Goal: Transaction & Acquisition: Purchase product/service

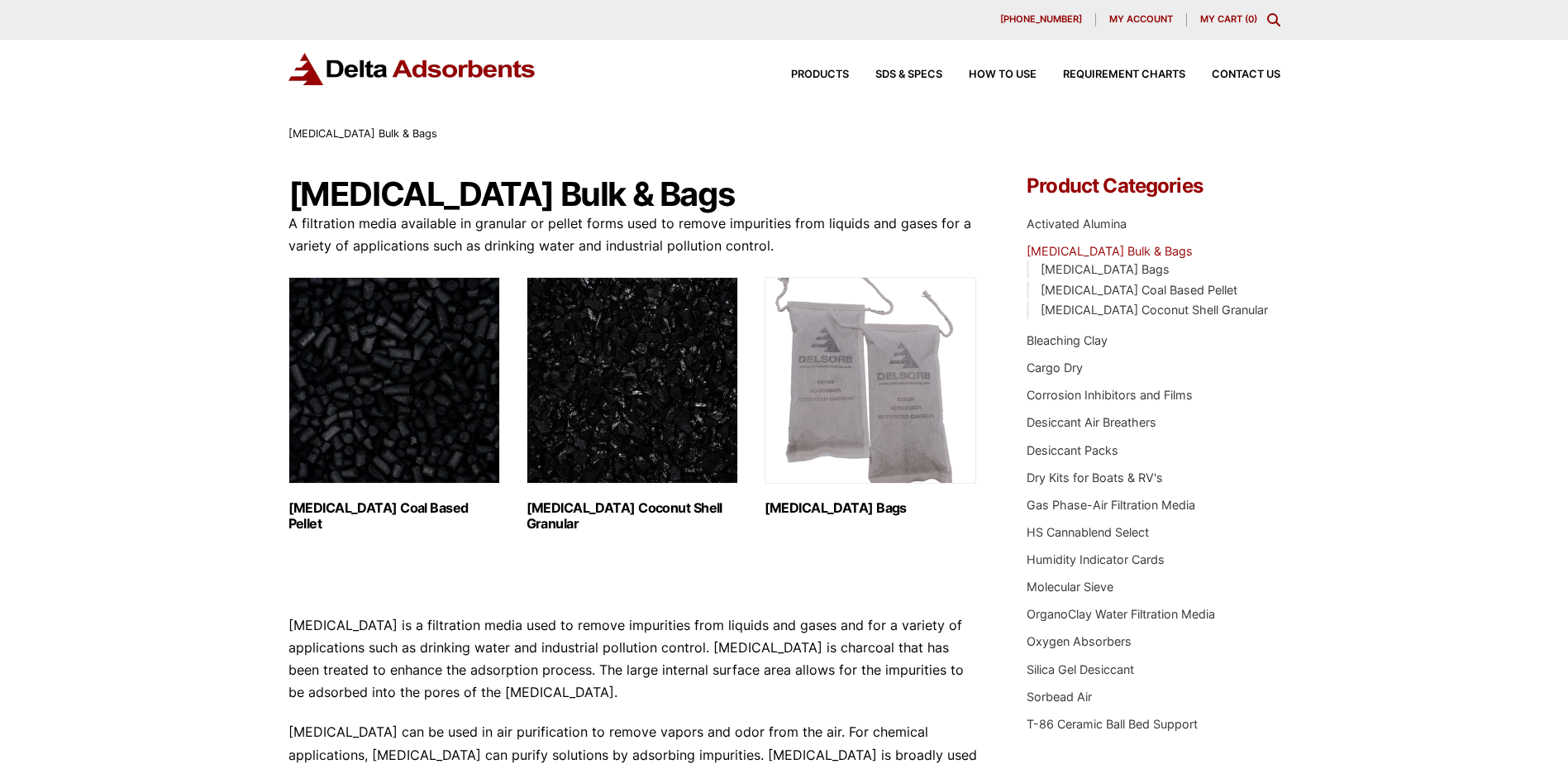
click at [602, 466] on img "Visit product category Activated Carbon Coconut Shell Granular" at bounding box center [632, 381] width 212 height 207
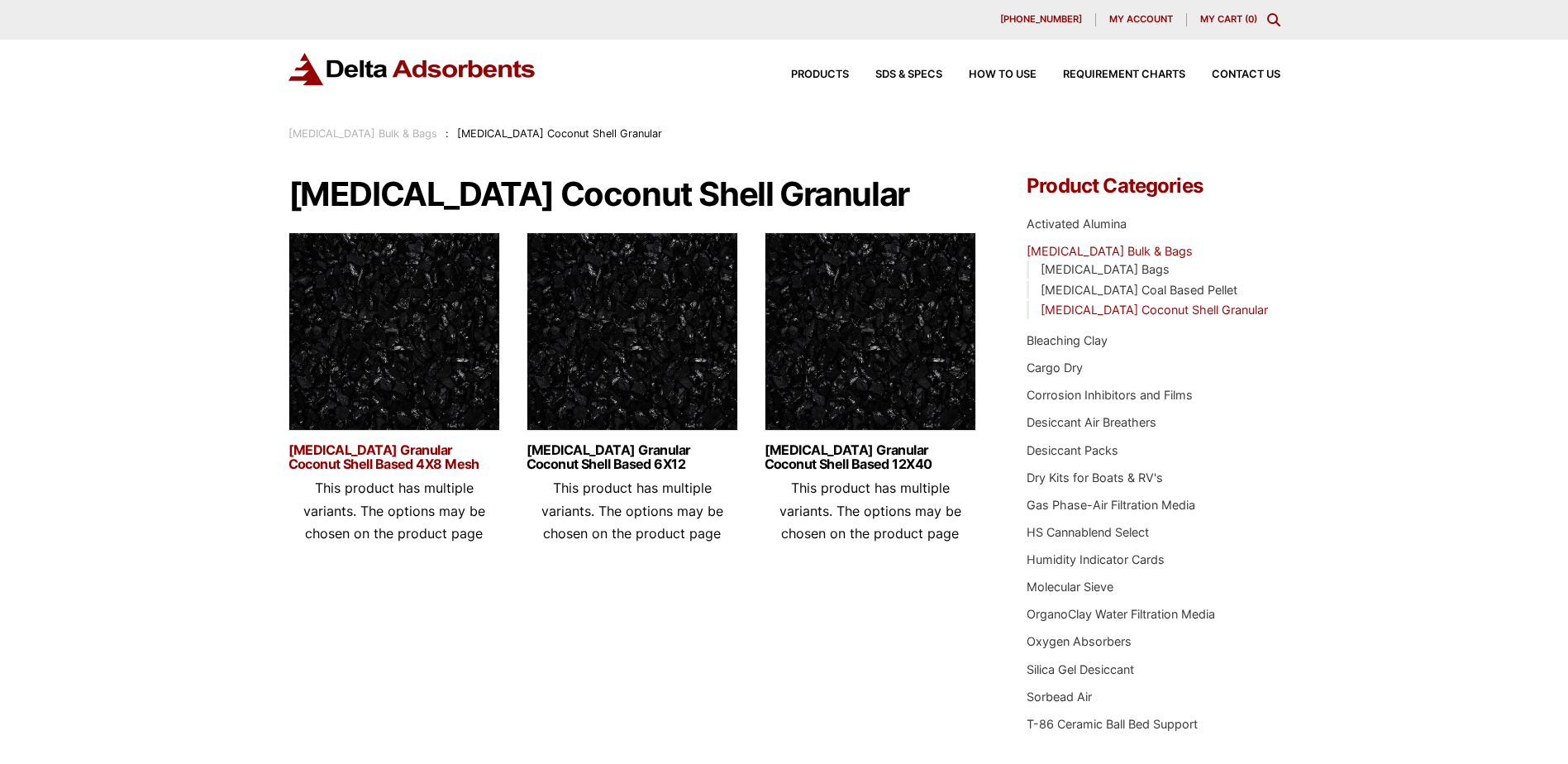
click at [431, 453] on link "[MEDICAL_DATA] Granular Coconut Shell Based 4X8 Mesh" at bounding box center [394, 456] width 212 height 29
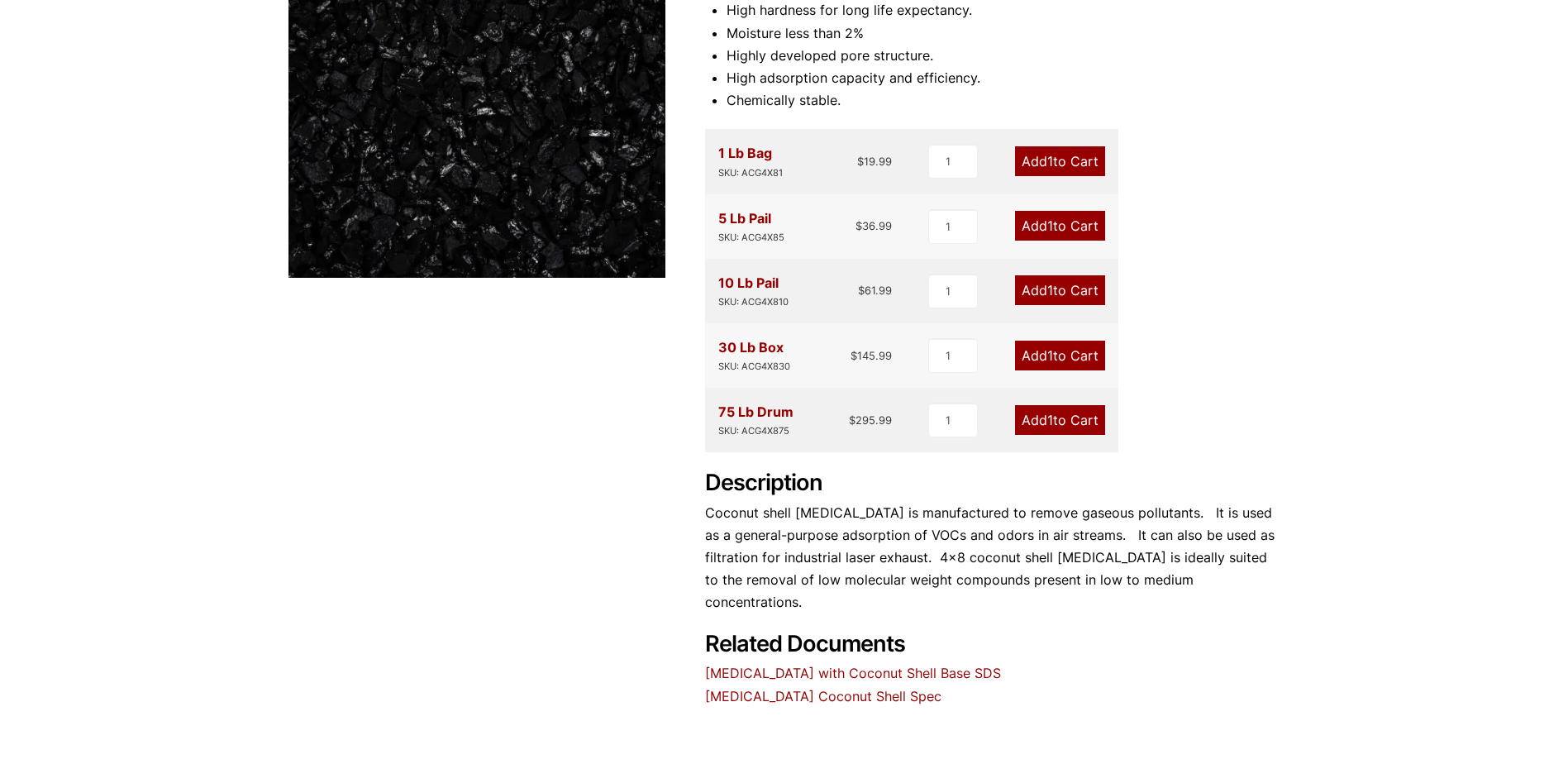
scroll to position [248, 0]
